Goal: Transaction & Acquisition: Purchase product/service

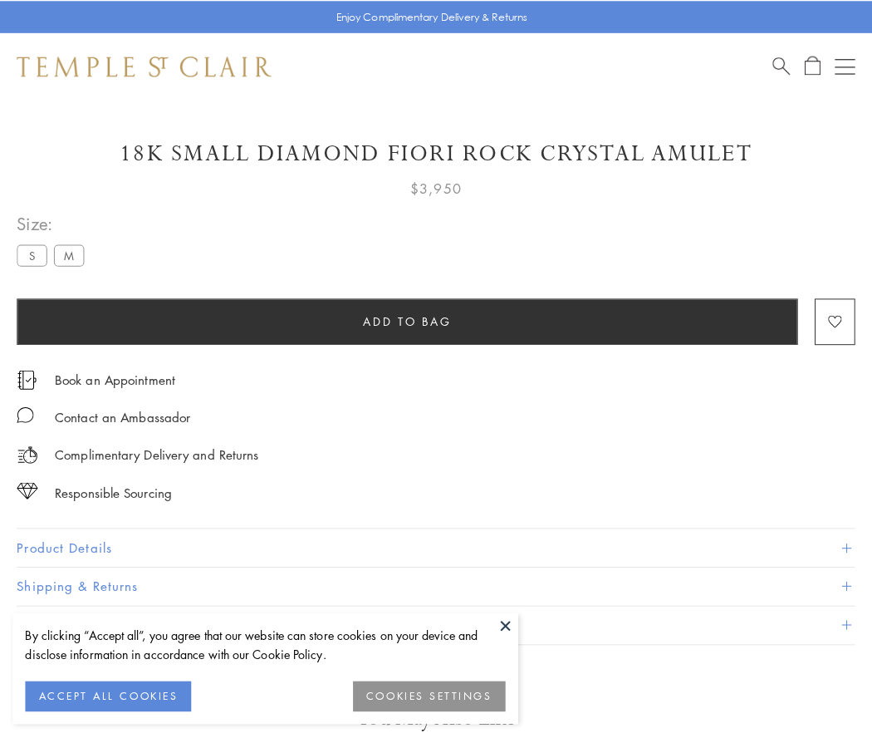
scroll to position [56, 0]
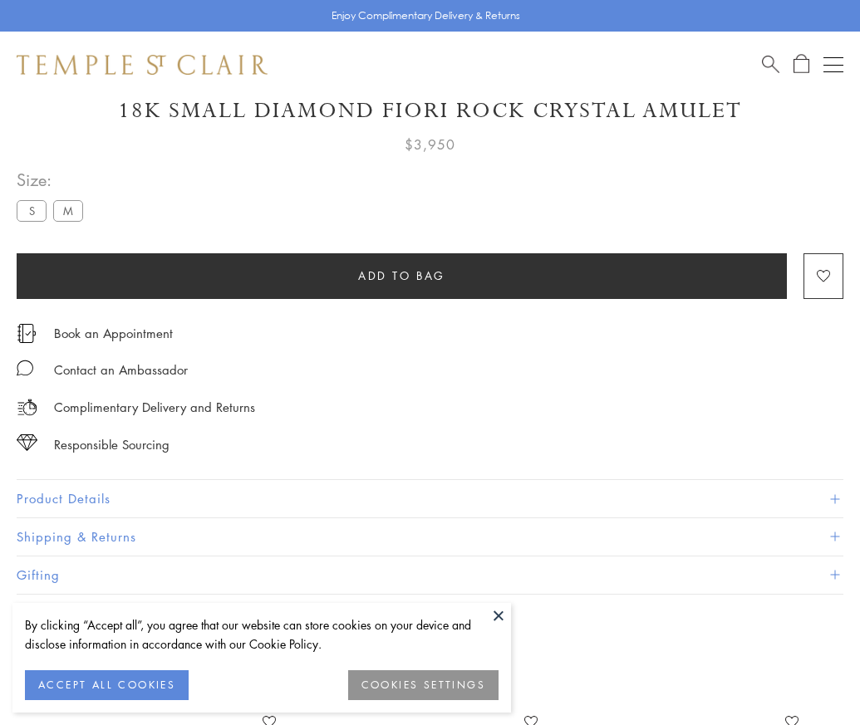
click at [401, 275] on span "Add to bag" at bounding box center [401, 276] width 87 height 18
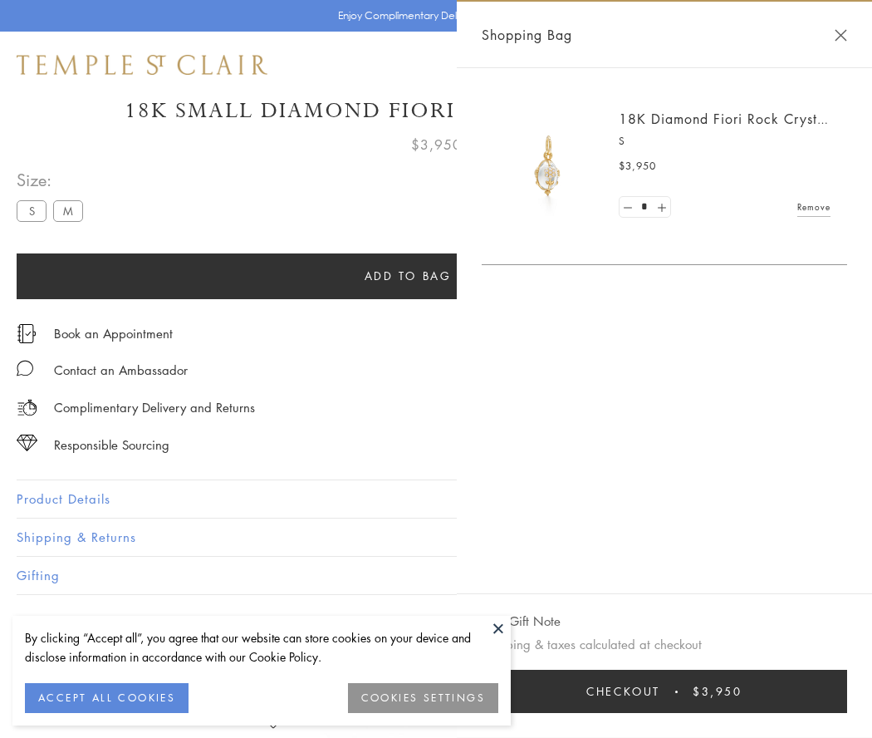
click at [669, 691] on button "Checkout $3,950" at bounding box center [665, 691] width 366 height 43
